Goal: Task Accomplishment & Management: Use online tool/utility

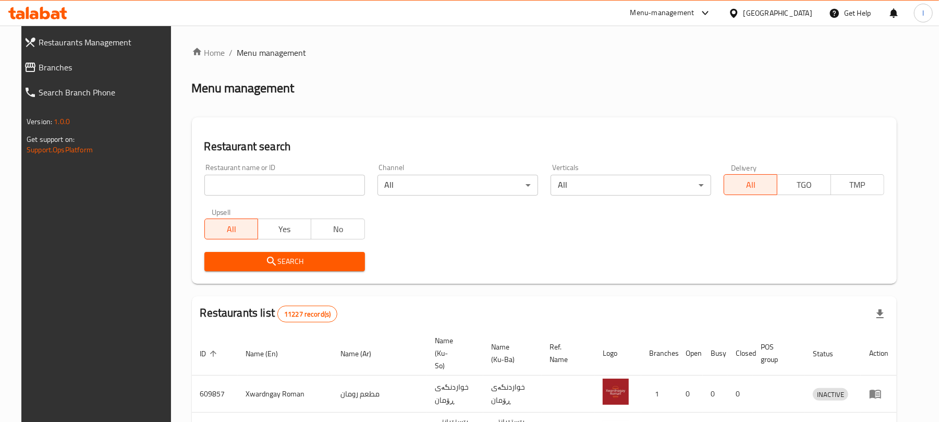
drag, startPoint x: 0, startPoint y: 0, endPoint x: 215, endPoint y: 186, distance: 283.8
click at [215, 186] on input "search" at bounding box center [284, 185] width 161 height 21
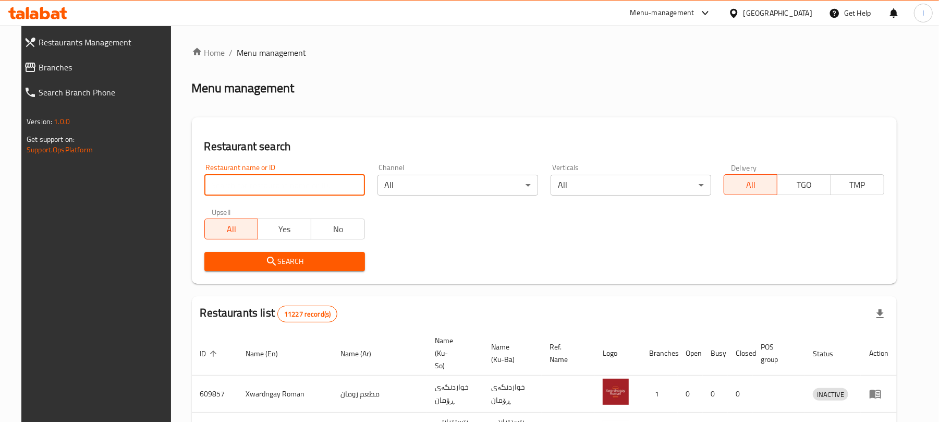
paste input "Al Rwad"
type input "Al Rwad"
click button "Search" at bounding box center [284, 261] width 161 height 19
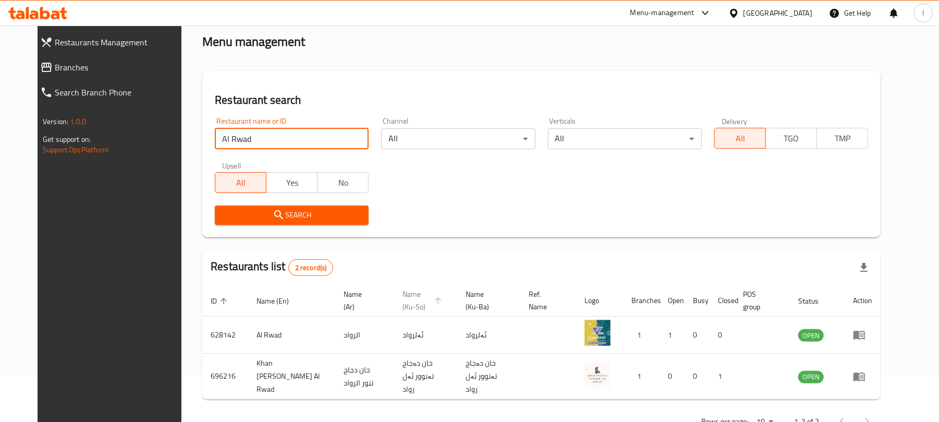
scroll to position [72, 0]
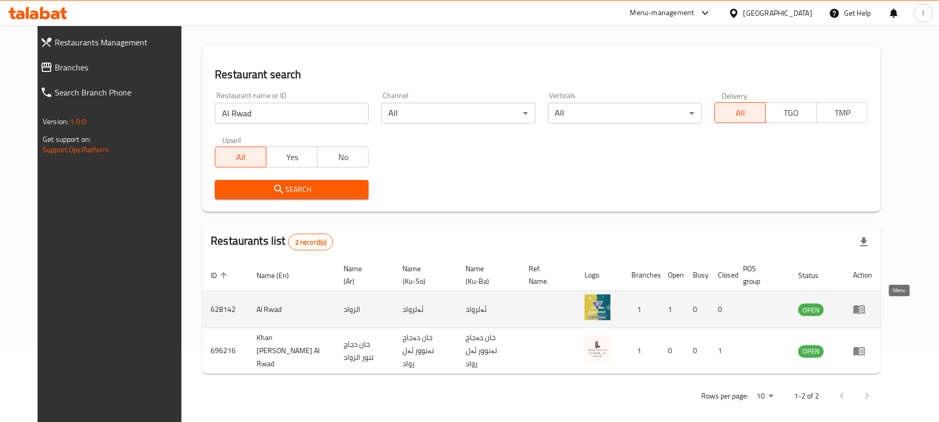
click at [865, 304] on icon "enhanced table" at bounding box center [859, 309] width 13 height 13
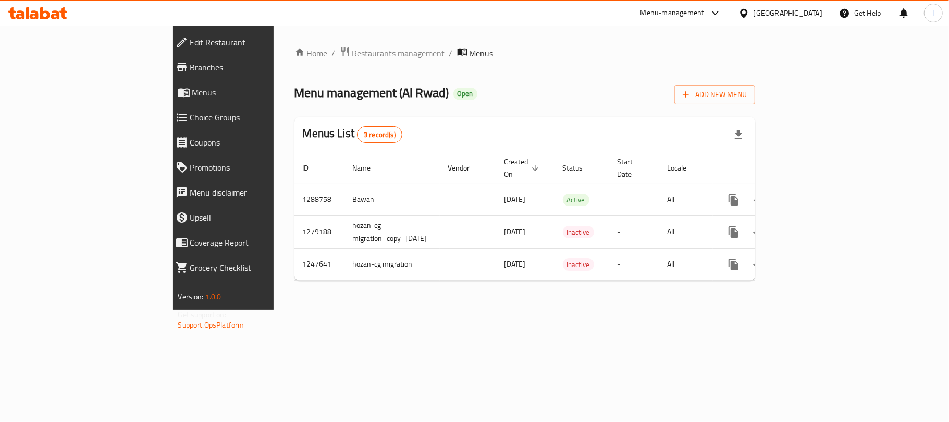
click at [190, 63] on span "Branches" at bounding box center [256, 67] width 133 height 13
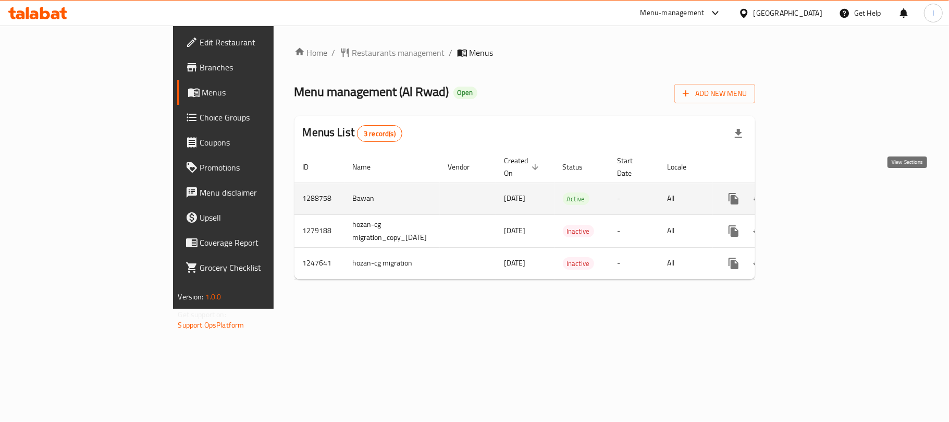
click at [821, 186] on link "enhanced table" at bounding box center [808, 198] width 25 height 25
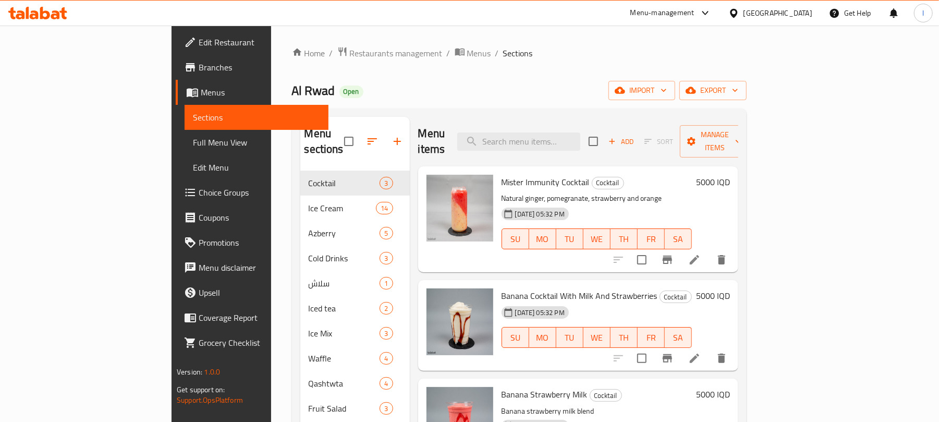
click at [193, 148] on span "Full Menu View" at bounding box center [256, 142] width 127 height 13
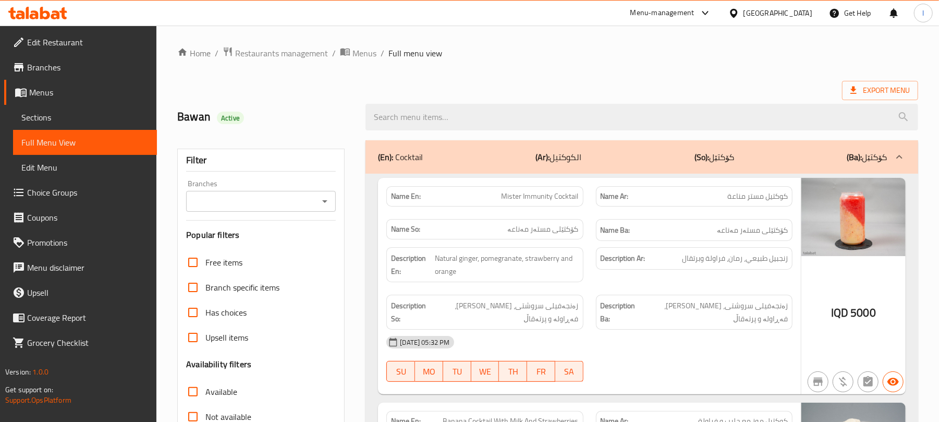
click at [326, 198] on icon "Open" at bounding box center [324, 201] width 13 height 13
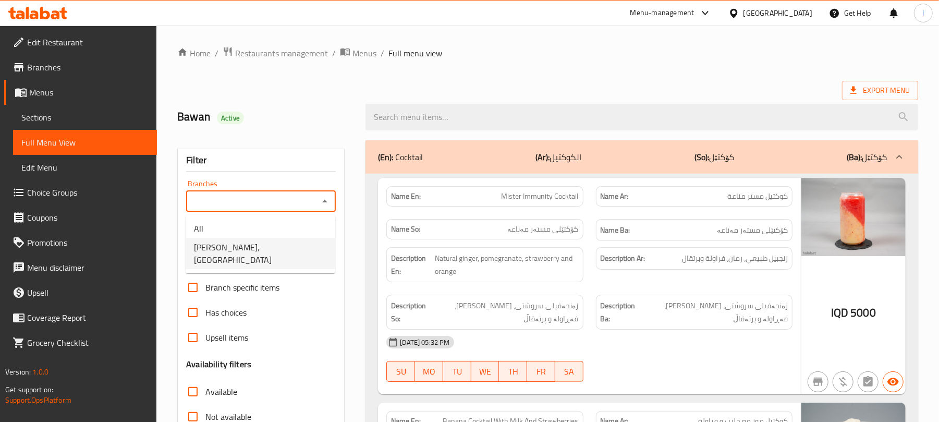
click at [288, 238] on li "Al Rwad, Ankawa" at bounding box center [261, 253] width 150 height 31
type input "Al Rwad, Ankawa"
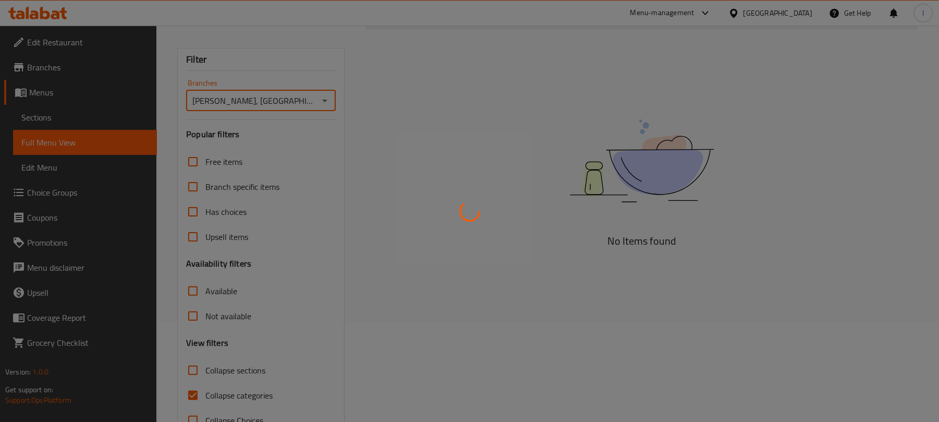
scroll to position [134, 0]
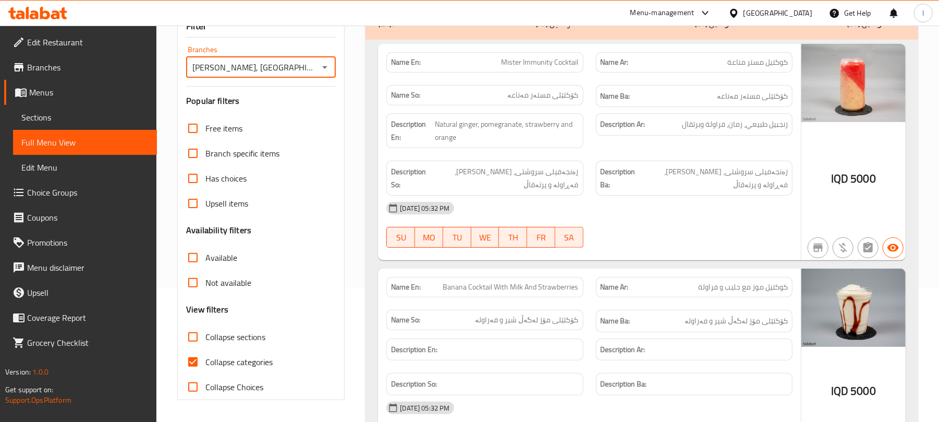
click at [199, 363] on input "Collapse categories" at bounding box center [192, 361] width 25 height 25
checkbox input "false"
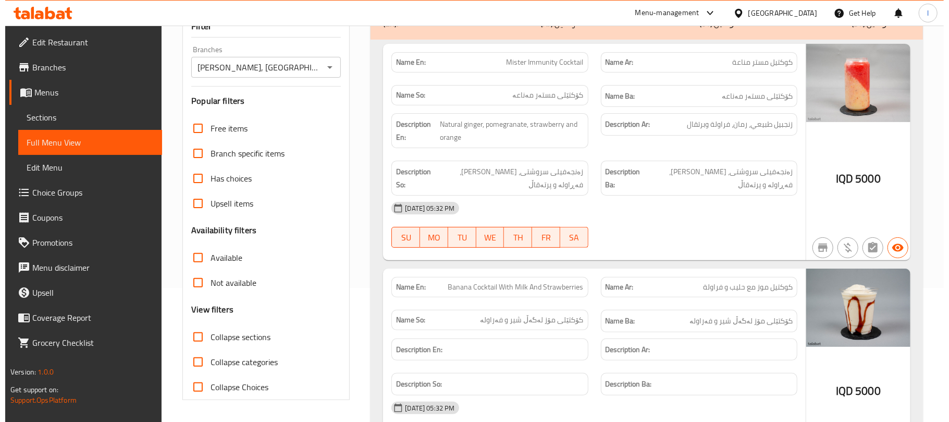
scroll to position [0, 0]
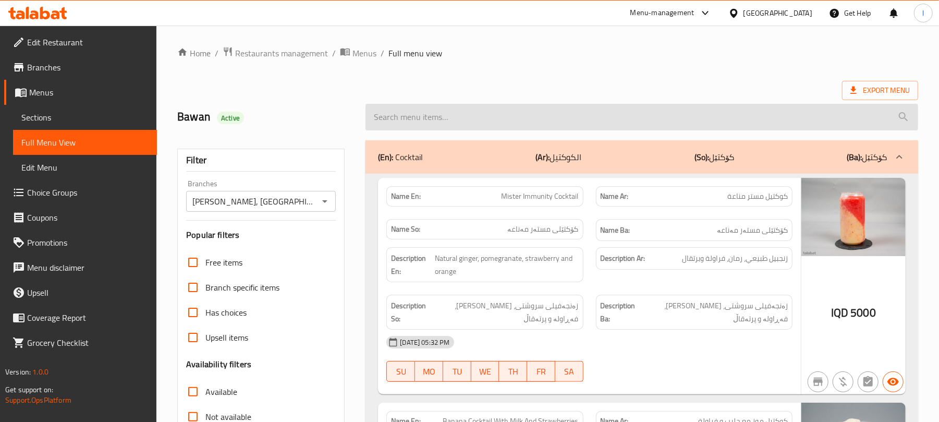
click at [388, 118] on input "search" at bounding box center [641, 117] width 552 height 27
paste input "Al Rwad"
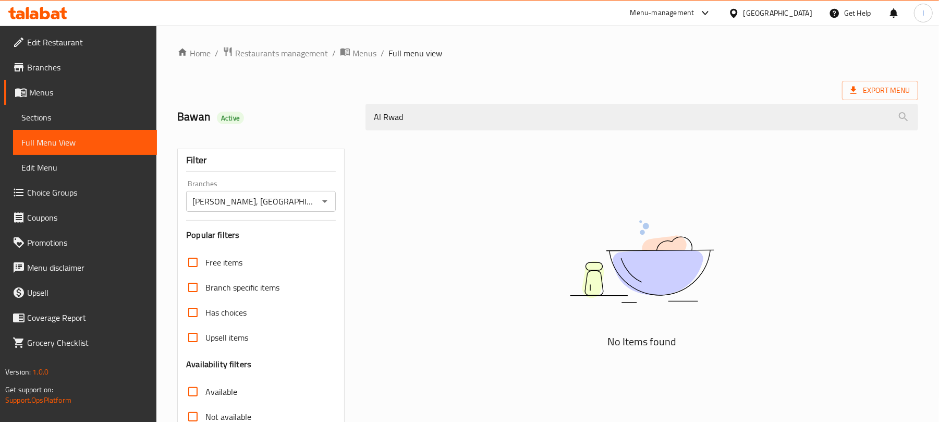
drag, startPoint x: 435, startPoint y: 109, endPoint x: 322, endPoint y: 110, distance: 113.1
click at [322, 110] on div "Bawan Active Al Rwad" at bounding box center [547, 117] width 753 height 46
paste input "Mango Mojito"
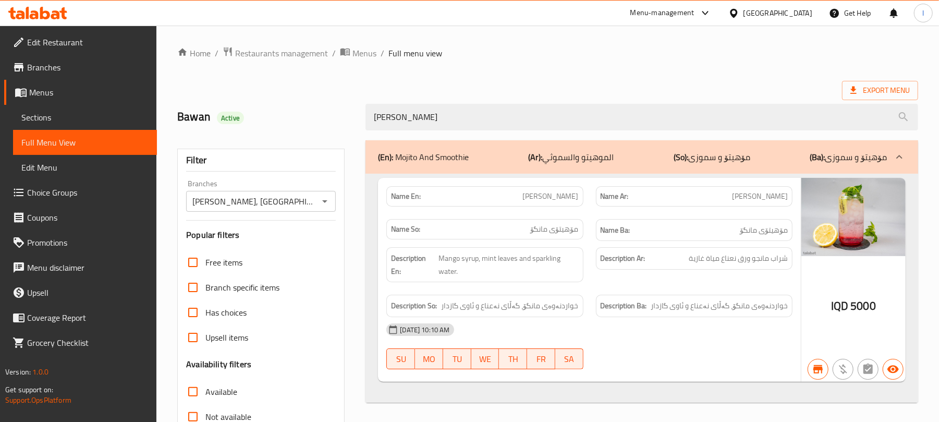
type input "Mango Mojito"
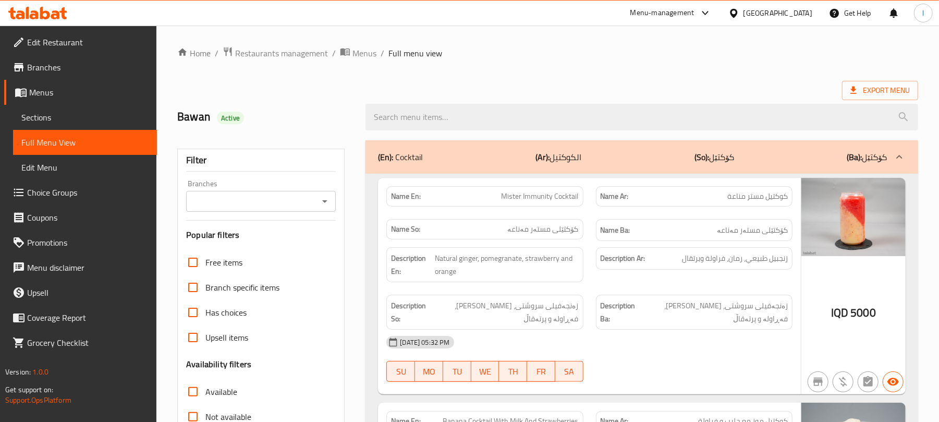
click at [322, 205] on icon "Open" at bounding box center [324, 201] width 13 height 13
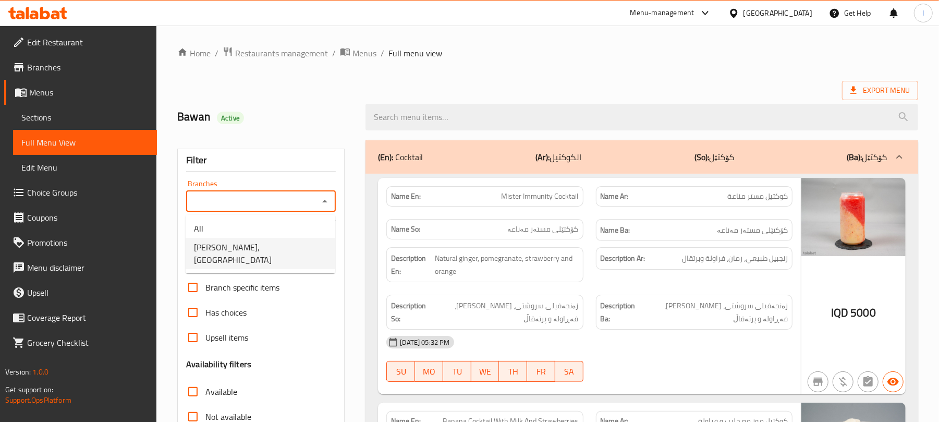
click at [299, 249] on li "Al Rwad, Ankawa" at bounding box center [261, 253] width 150 height 31
type input "Al Rwad, Ankawa"
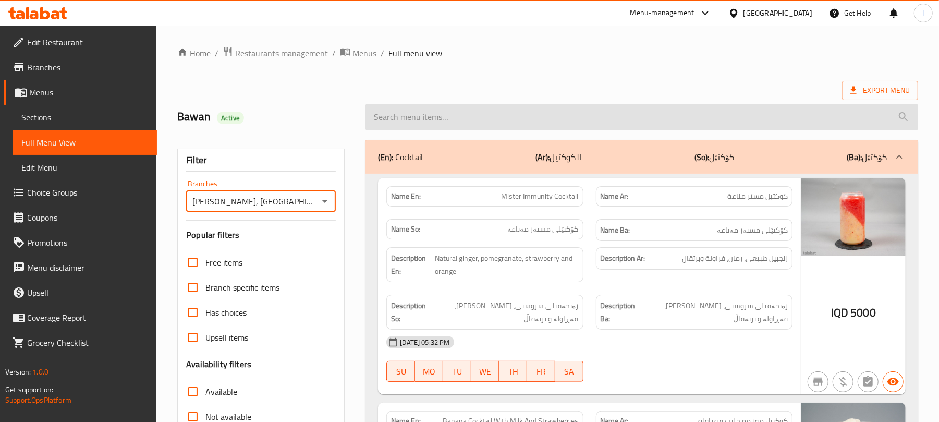
click at [409, 117] on input "search" at bounding box center [641, 117] width 552 height 27
paste input "Pineapple Mojito"
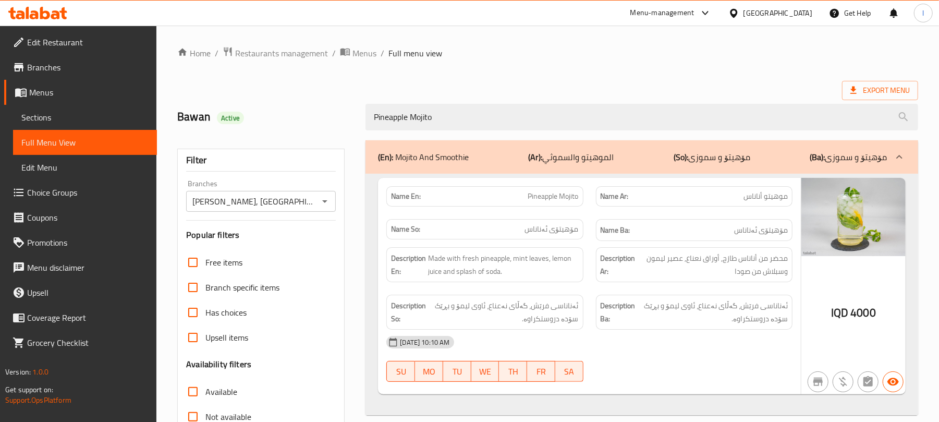
type input "Pineapple Mojito"
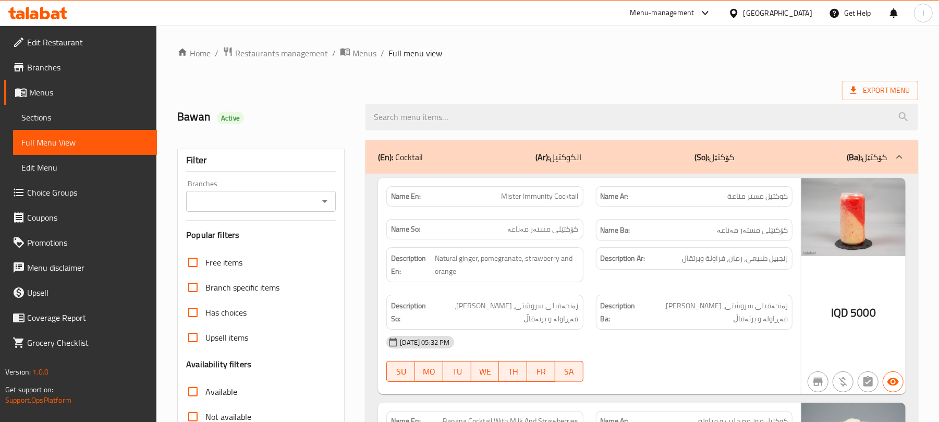
click at [328, 197] on icon "Open" at bounding box center [324, 201] width 13 height 13
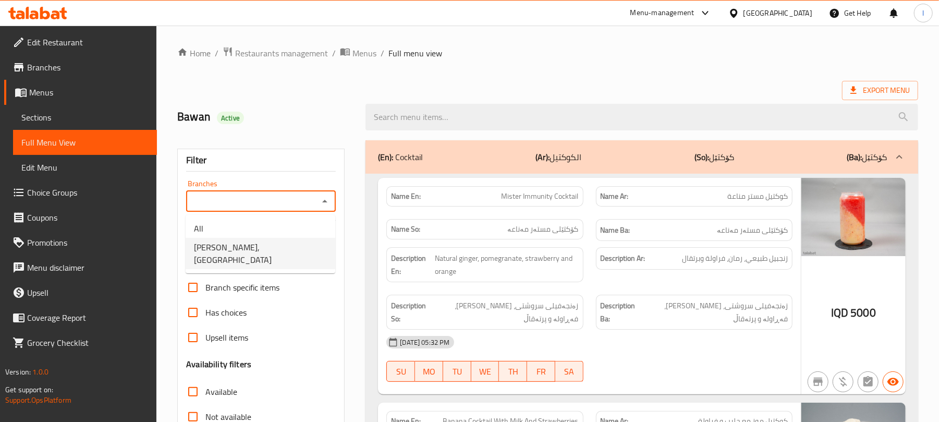
click at [297, 253] on li "Al Rwad, Ankawa" at bounding box center [261, 253] width 150 height 31
type input "Al Rwad, Ankawa"
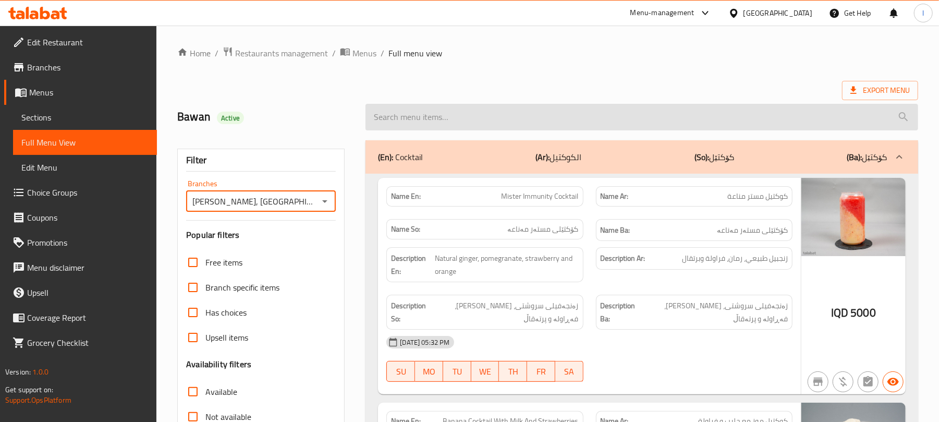
click at [403, 115] on input "search" at bounding box center [641, 117] width 552 height 27
paste input "Pineapple Mojito"
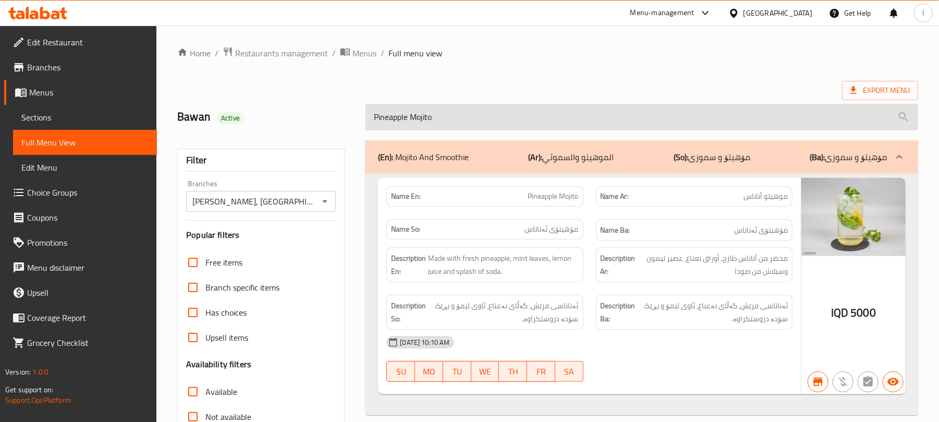
scroll to position [134, 0]
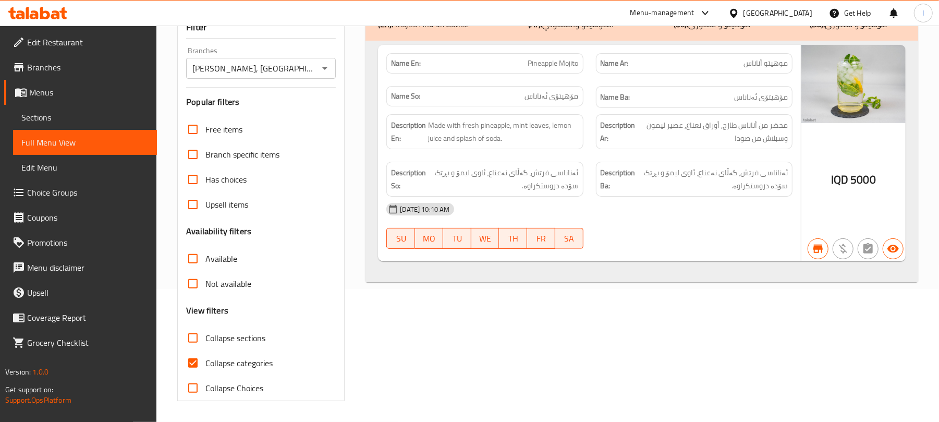
type input "Pineapple Mojito"
click at [192, 360] on input "Collapse categories" at bounding box center [192, 362] width 25 height 25
checkbox input "false"
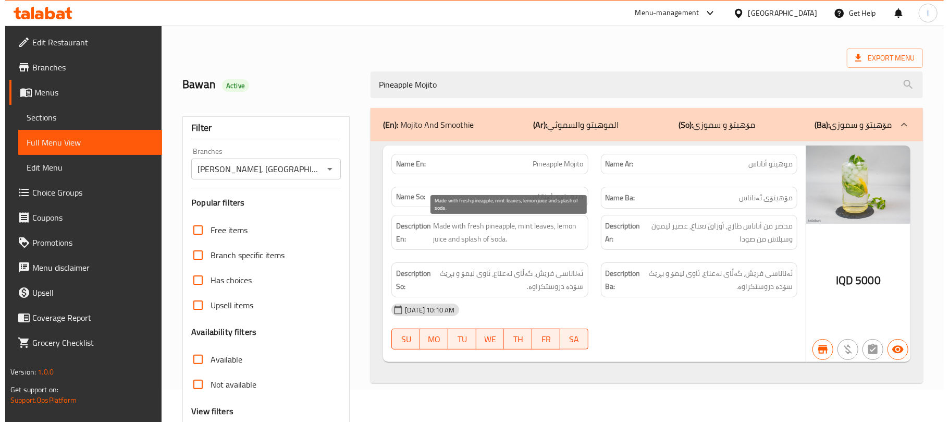
scroll to position [0, 0]
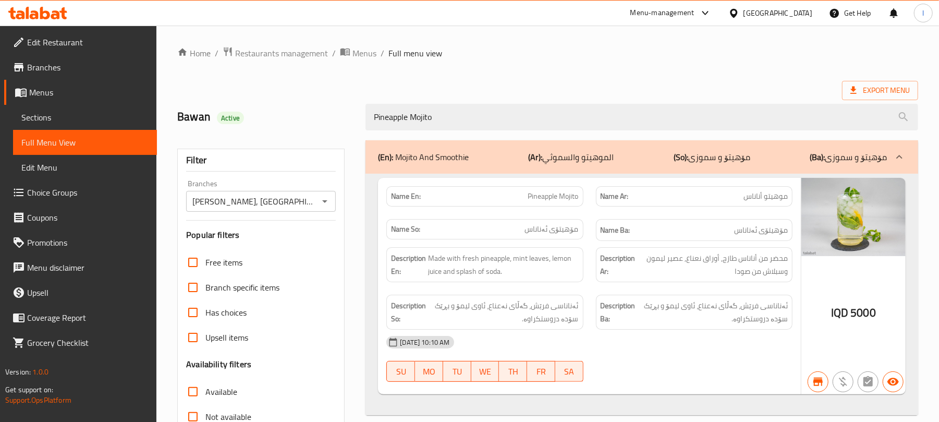
click at [63, 112] on span "Sections" at bounding box center [84, 117] width 127 height 13
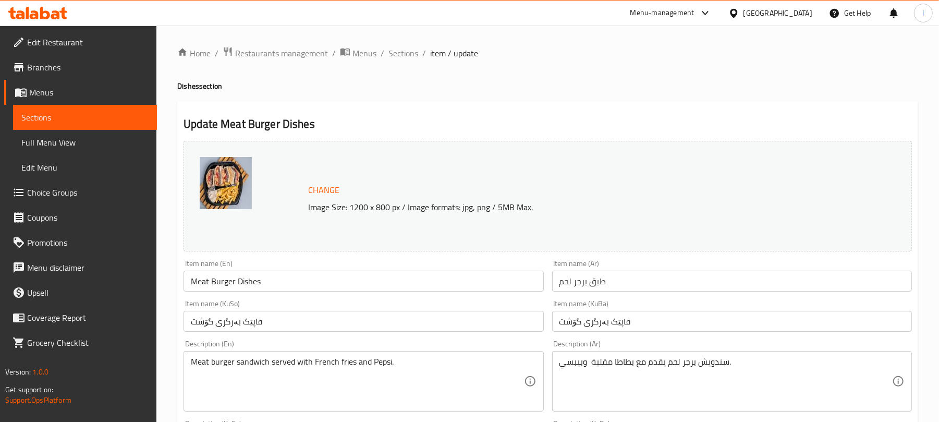
click at [102, 34] on link "Edit Restaurant" at bounding box center [80, 42] width 153 height 25
